Goal: Task Accomplishment & Management: Use online tool/utility

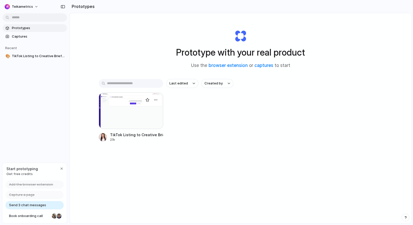
click at [150, 111] on div at bounding box center [131, 111] width 64 height 37
